Goal: Task Accomplishment & Management: Manage account settings

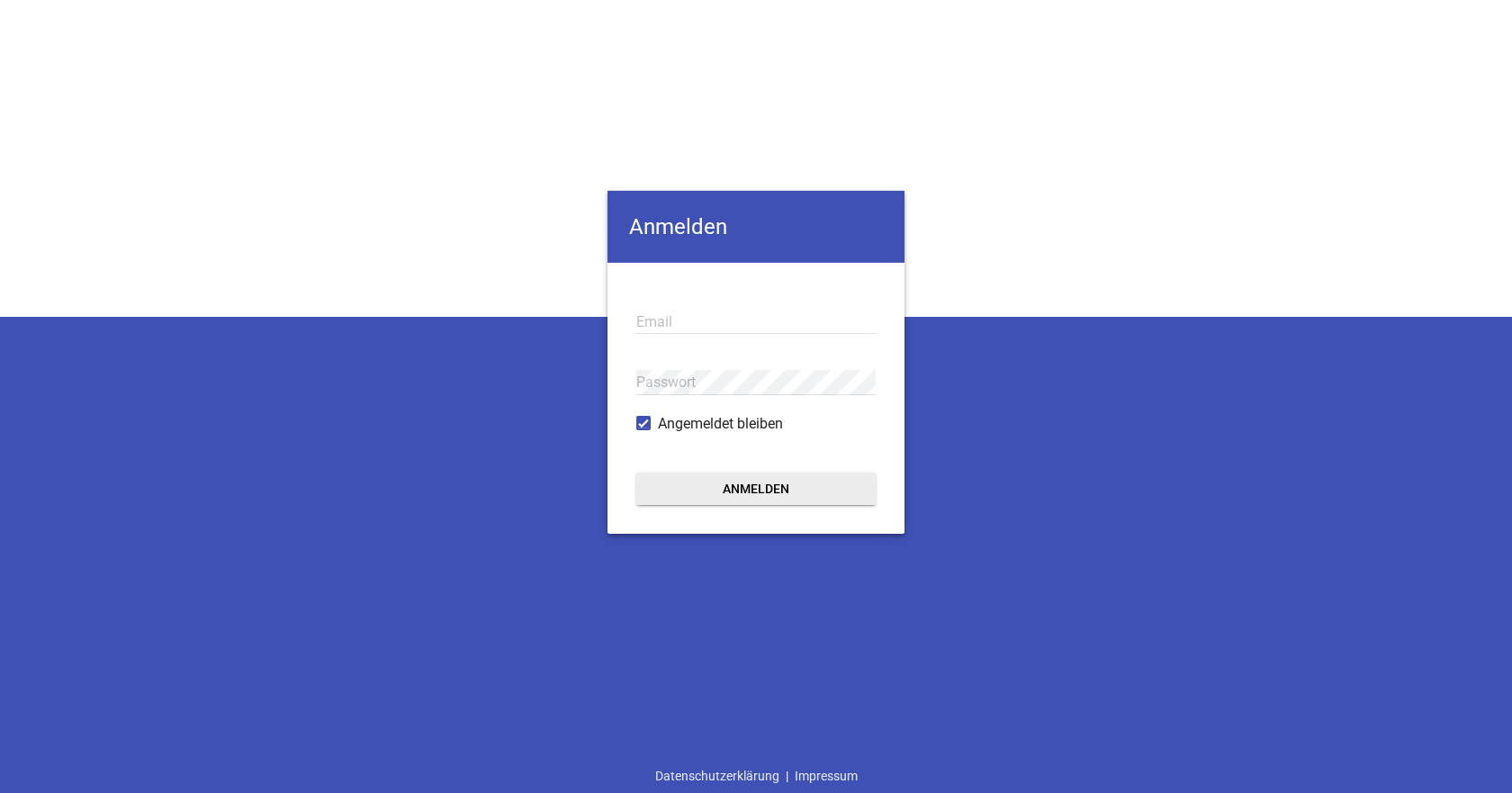
type input "[EMAIL_ADDRESS][DOMAIN_NAME]"
click at [754, 499] on button "Anmelden" at bounding box center [756, 488] width 240 height 32
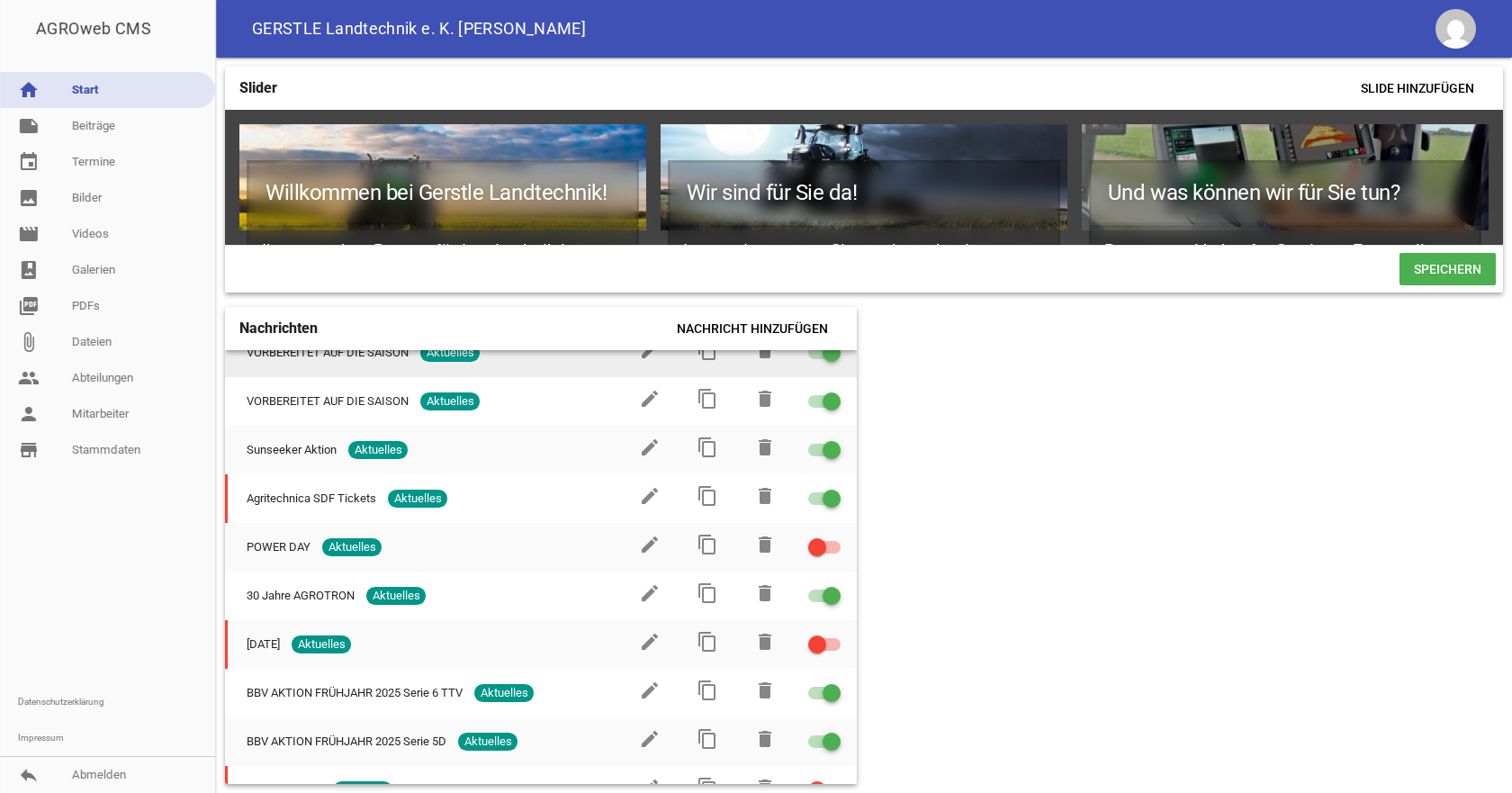
scroll to position [90, 0]
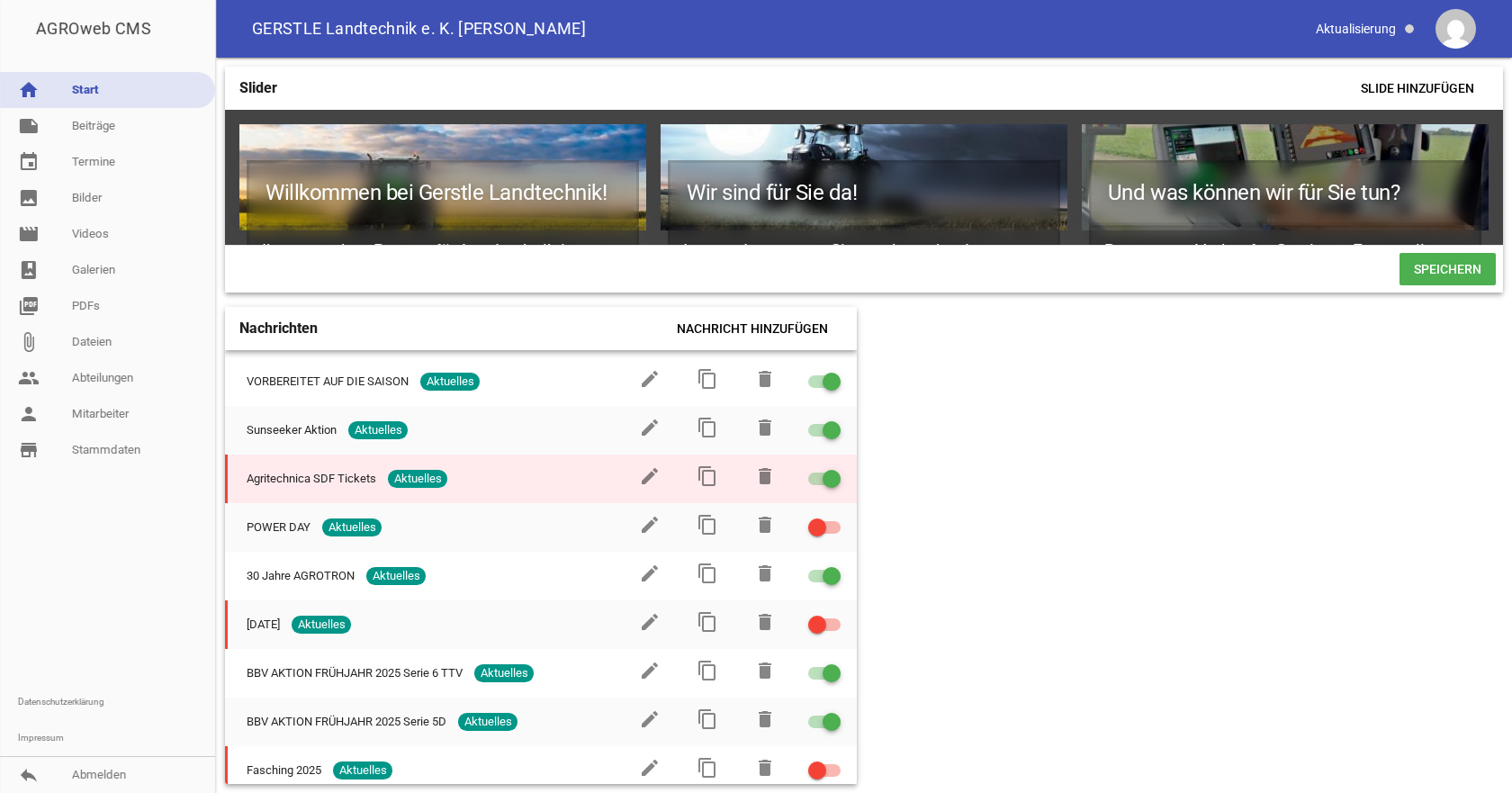
click at [278, 485] on span "Agritechnica SDF Tickets" at bounding box center [311, 479] width 130 height 18
click at [639, 482] on icon "edit" at bounding box center [649, 476] width 21 height 21
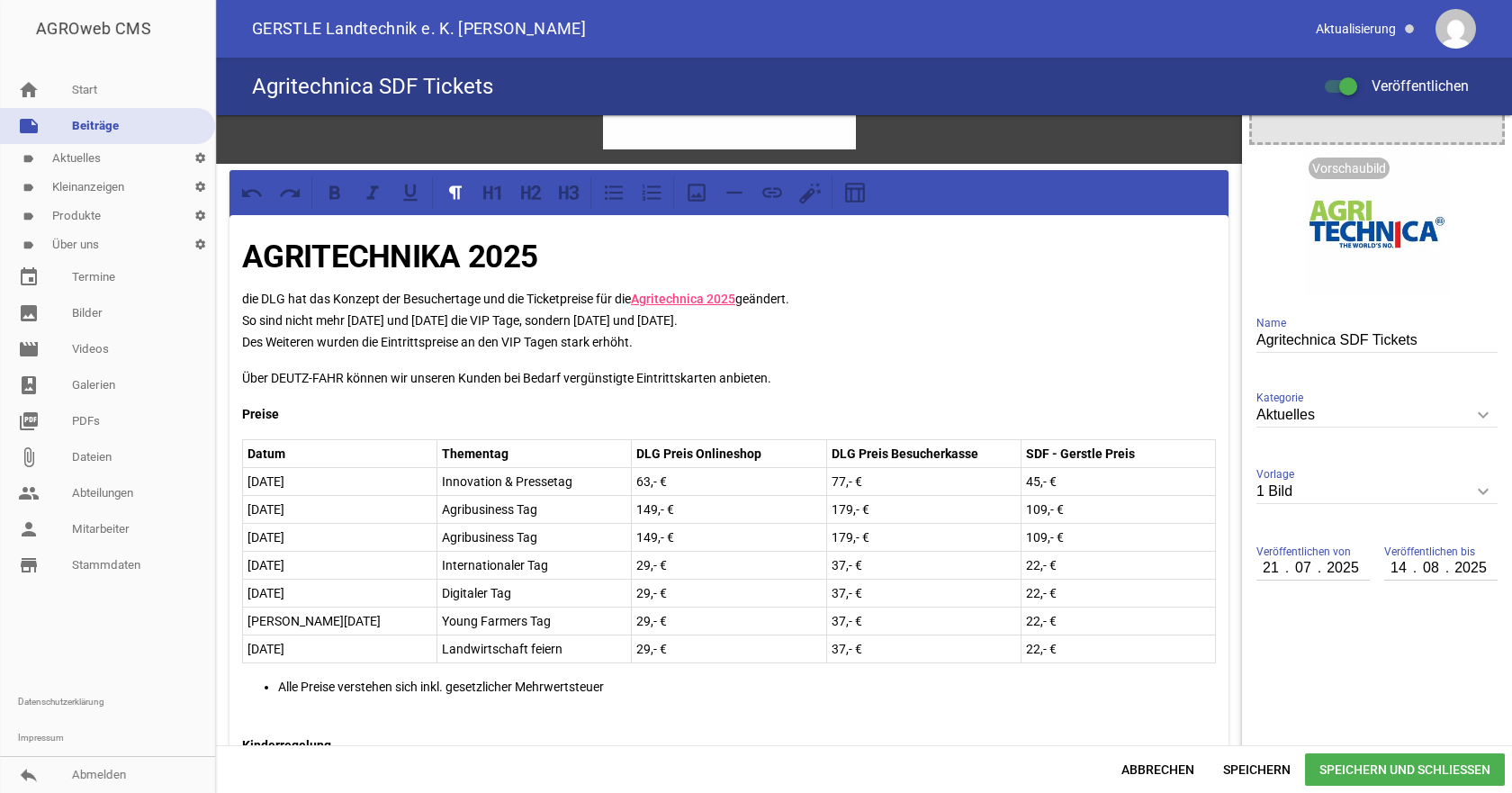
scroll to position [270, 0]
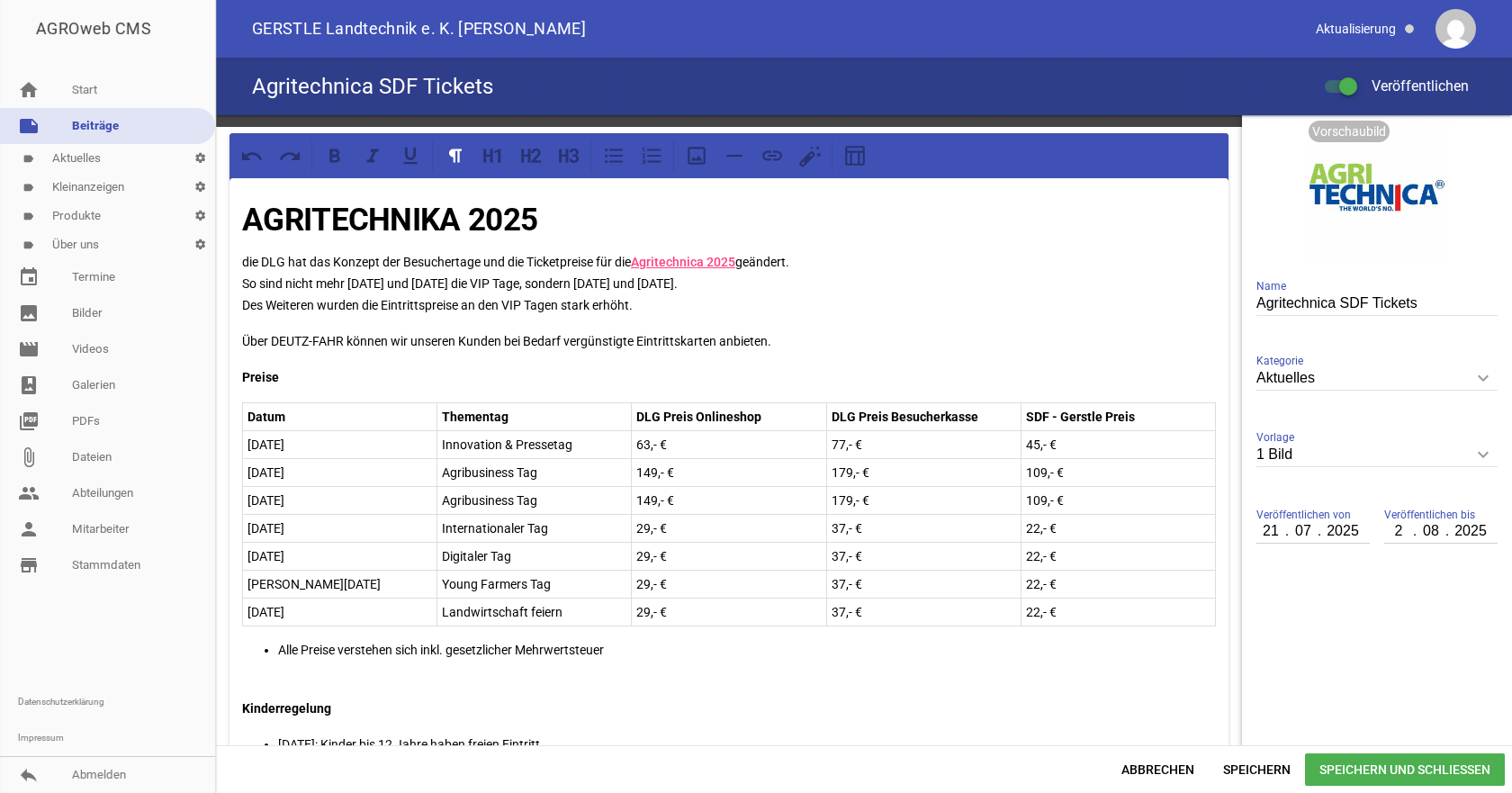
type input "28"
click at [1371, 763] on span "Speichern und Schließen" at bounding box center [1404, 769] width 200 height 32
